Goal: Check status: Check status

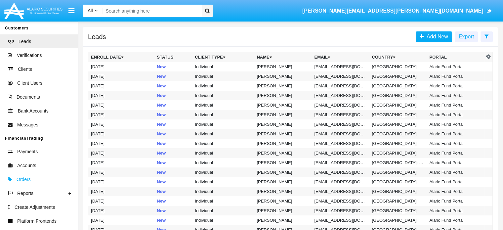
click at [22, 181] on span "Orders" at bounding box center [24, 179] width 14 height 7
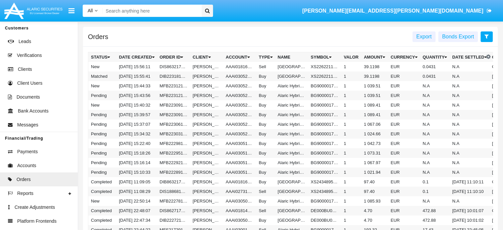
click at [485, 38] on icon at bounding box center [486, 36] width 4 height 5
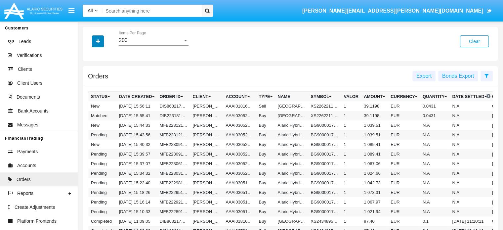
click at [98, 45] on button "button" at bounding box center [98, 41] width 12 height 12
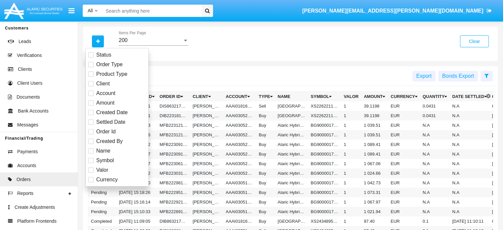
click at [91, 131] on span at bounding box center [90, 131] width 5 height 5
click at [91, 134] on input "Order Id" at bounding box center [91, 134] width 0 height 0
checkbox input "true"
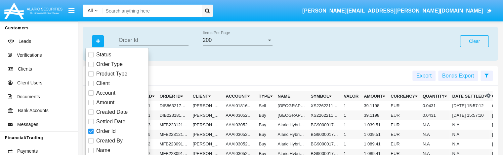
click at [176, 51] on div "Order Id" at bounding box center [154, 41] width 70 height 21
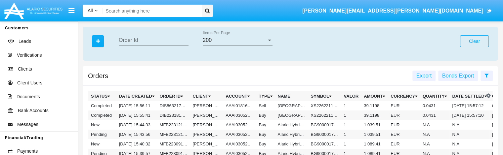
click at [142, 40] on input "Order Id" at bounding box center [154, 40] width 70 height 6
paste input "paymentsOne = Payments.withToken(enrollmentOne.getAccessToken());"
type input "paymentsOne = Payments.withToken(enrollmentOne.getAccessToken());"
paste input "DIB223181756299341680"
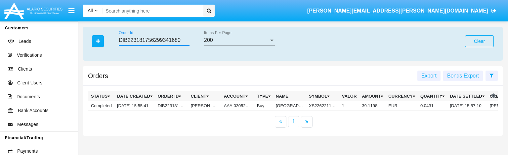
type input "DIB223181756299341680"
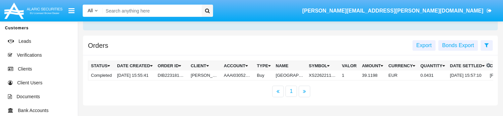
scroll to position [31, 0]
